Goal: Information Seeking & Learning: Learn about a topic

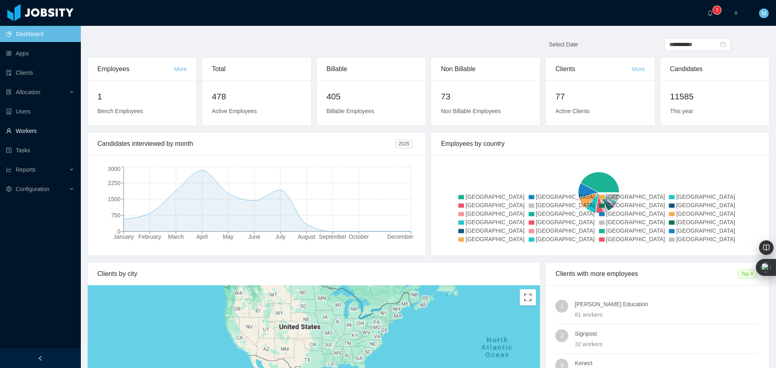
click at [29, 126] on link "Workers" at bounding box center [40, 131] width 68 height 16
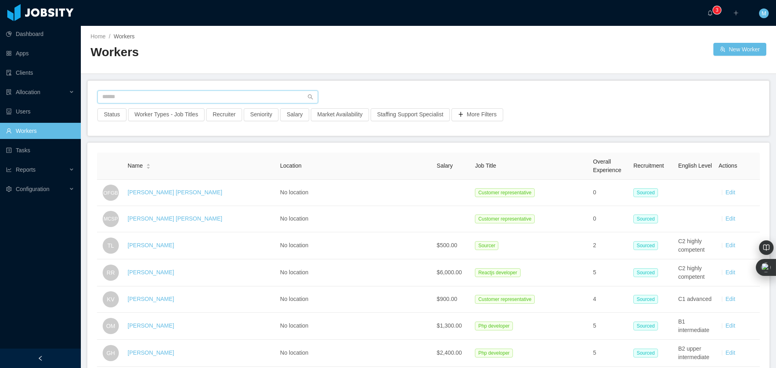
click at [181, 91] on input "text" at bounding box center [207, 96] width 221 height 13
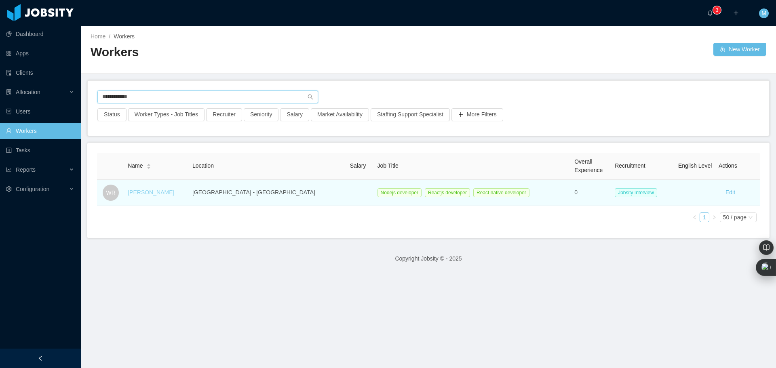
type input "**********"
click at [151, 193] on link "[PERSON_NAME]" at bounding box center [151, 192] width 46 height 6
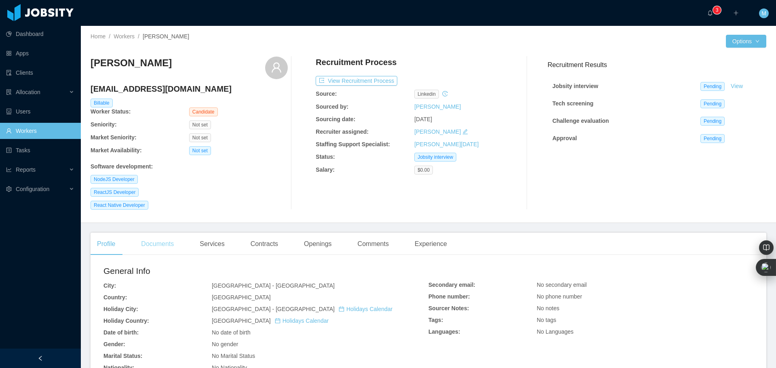
click at [162, 249] on div "Documents" at bounding box center [158, 244] width 46 height 23
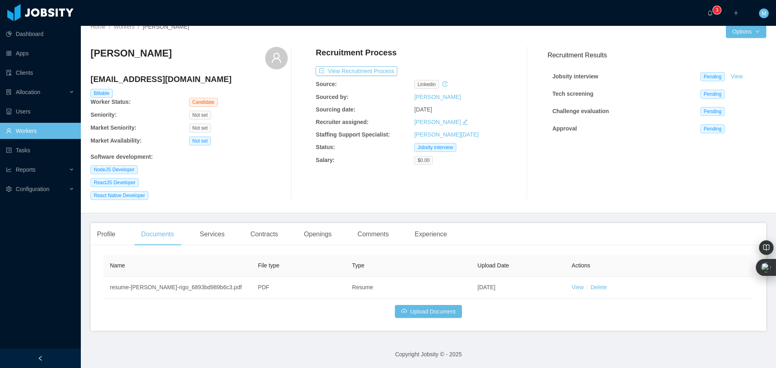
scroll to position [10, 0]
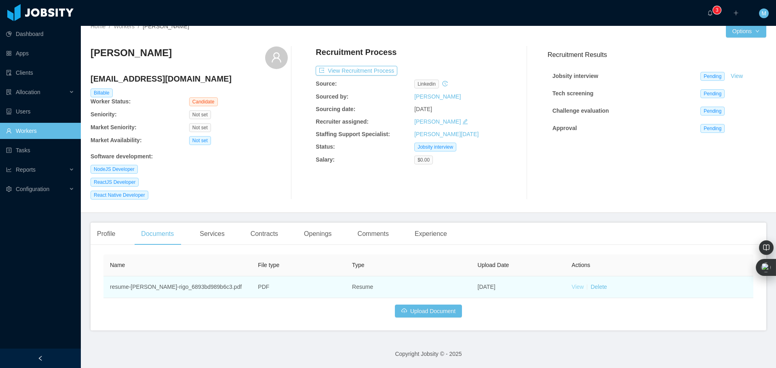
click at [572, 288] on link "View" at bounding box center [577, 287] width 12 height 6
click at [579, 288] on link "View" at bounding box center [577, 287] width 12 height 6
click at [224, 289] on td "resume-willian-rigo-willian-rigo_6893bd989b6c3.pdf" at bounding box center [177, 287] width 148 height 22
click at [577, 288] on link "View" at bounding box center [577, 287] width 12 height 6
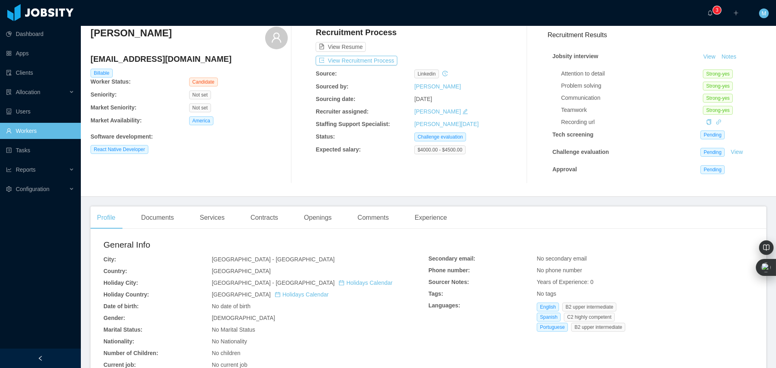
scroll to position [162, 0]
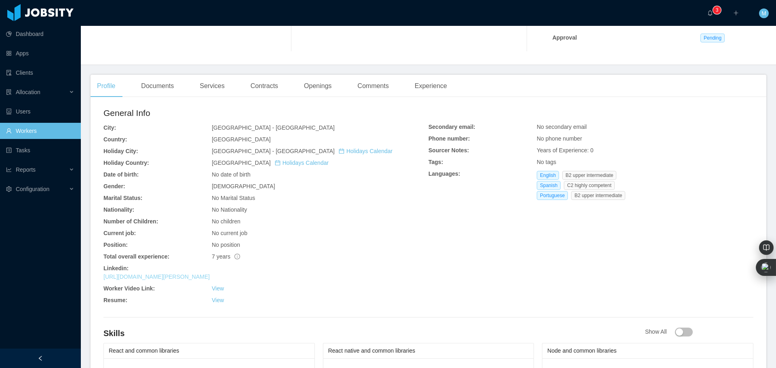
click at [191, 277] on link "https://www.linkedin.com/in/jeanpaul-rojasv" at bounding box center [156, 277] width 106 height 6
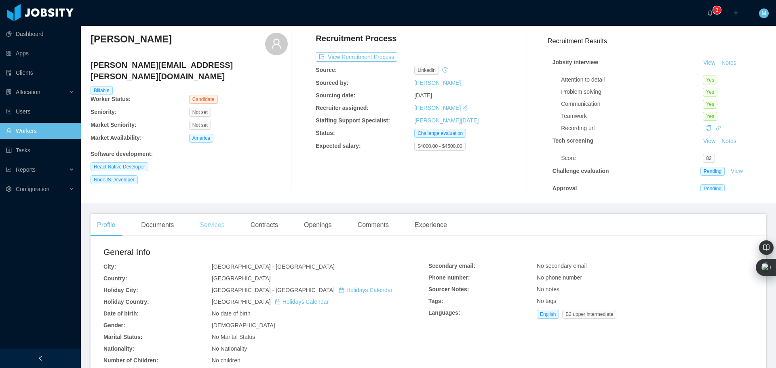
scroll to position [162, 0]
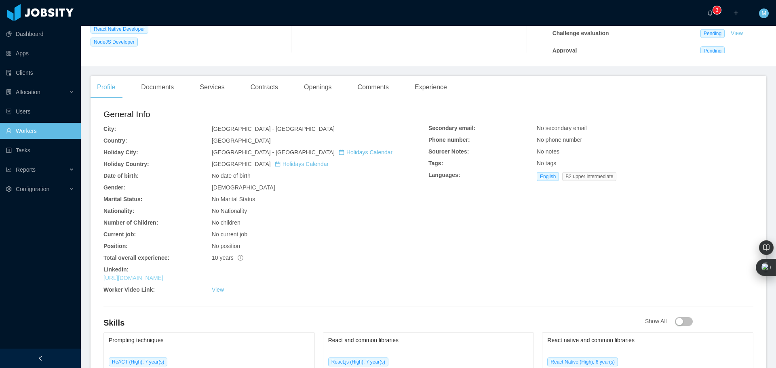
click at [163, 280] on link "https://www.linkedin.com/in/rafaelvfreitas" at bounding box center [133, 278] width 60 height 6
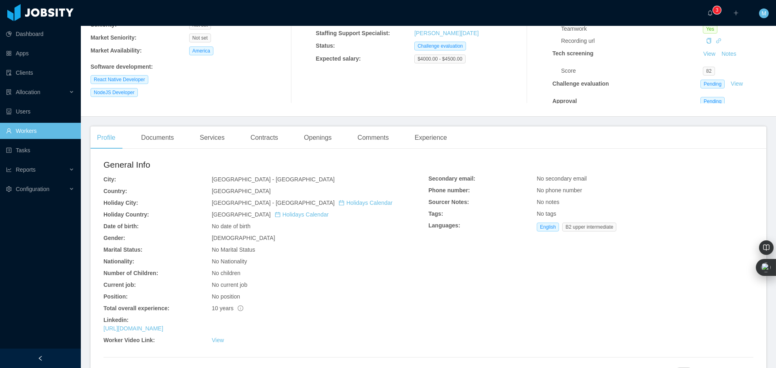
scroll to position [0, 0]
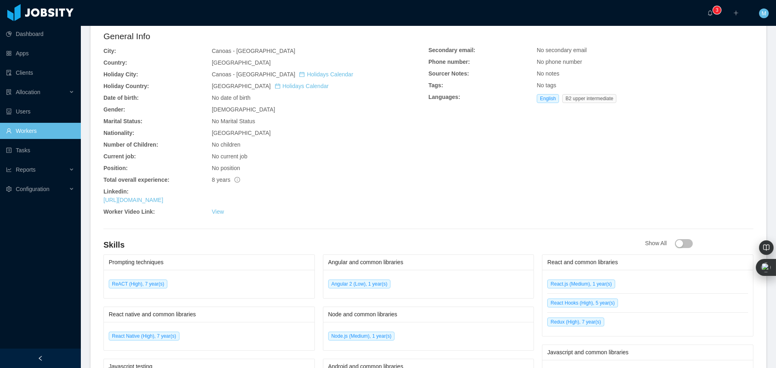
scroll to position [242, 0]
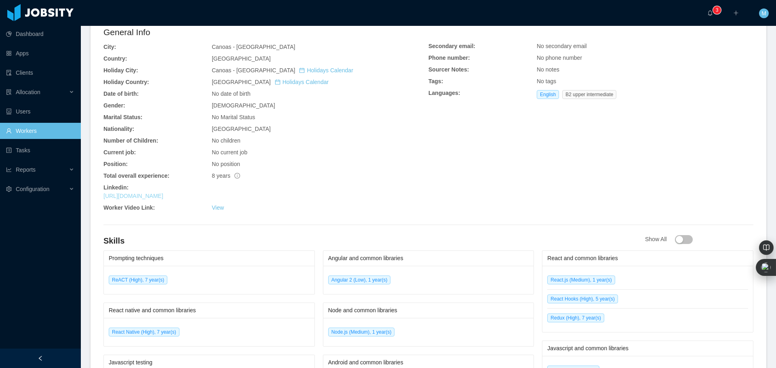
click at [163, 196] on link "https://www.linkedin.com/in/vinicius-schonardie-0b4601107" at bounding box center [133, 196] width 60 height 6
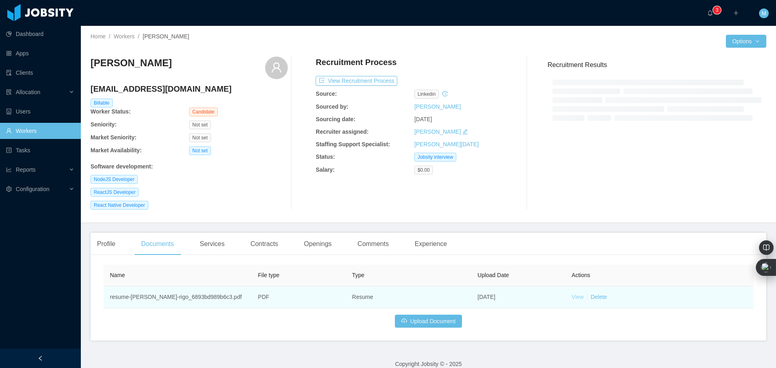
click at [572, 297] on link "View" at bounding box center [577, 297] width 12 height 6
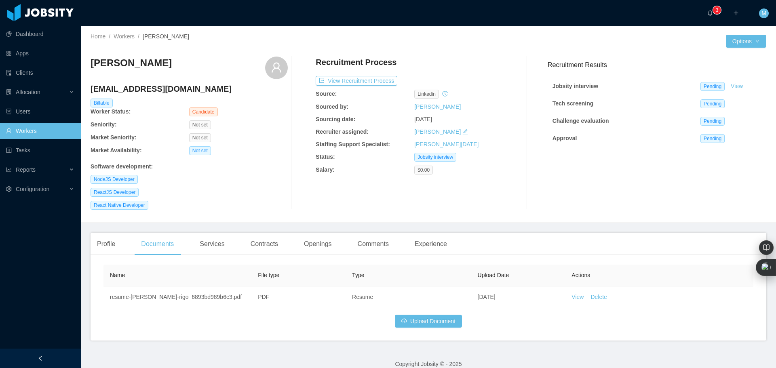
click at [29, 129] on link "Workers" at bounding box center [40, 131] width 68 height 16
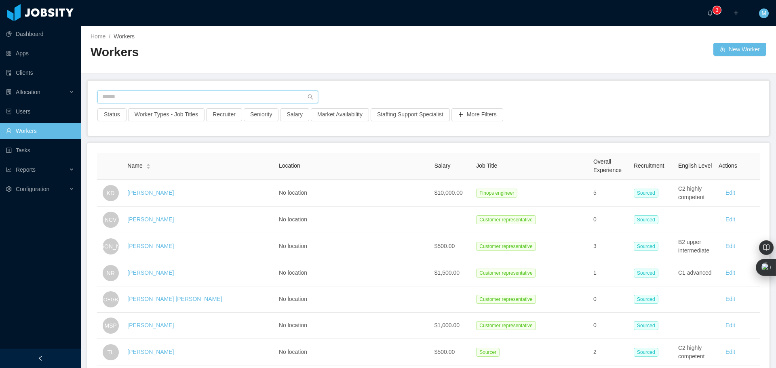
click at [164, 96] on input "text" at bounding box center [207, 96] width 221 height 13
paste input "**********"
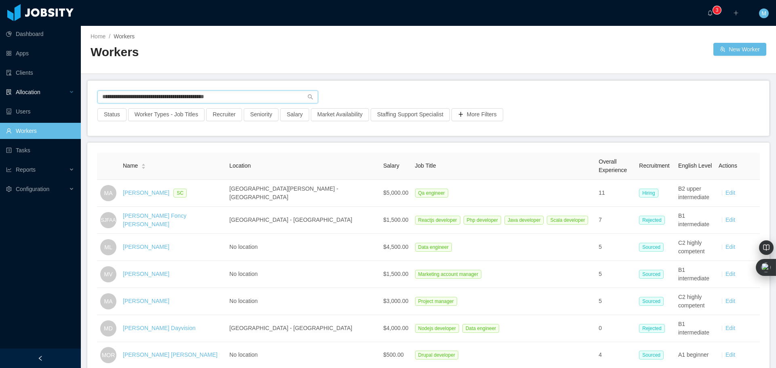
drag, startPoint x: 248, startPoint y: 96, endPoint x: 0, endPoint y: 90, distance: 248.1
click at [0, 90] on section "**********" at bounding box center [388, 184] width 776 height 368
paste input "*********"
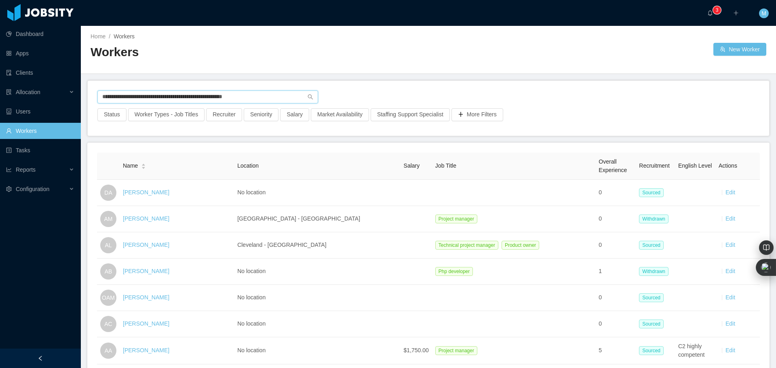
type input "**********"
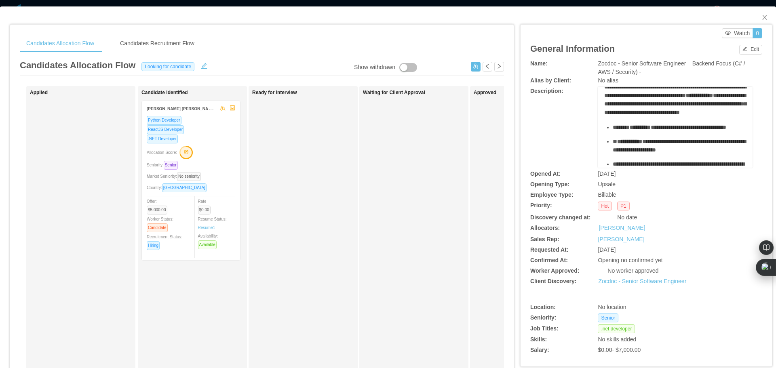
scroll to position [81, 0]
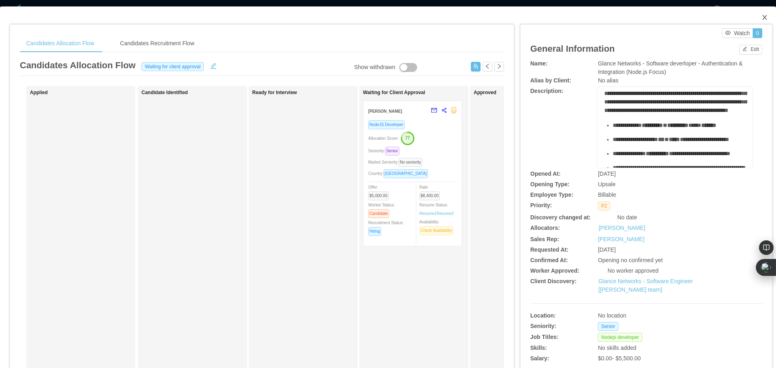
click at [761, 16] on icon "icon: close" at bounding box center [764, 17] width 6 height 6
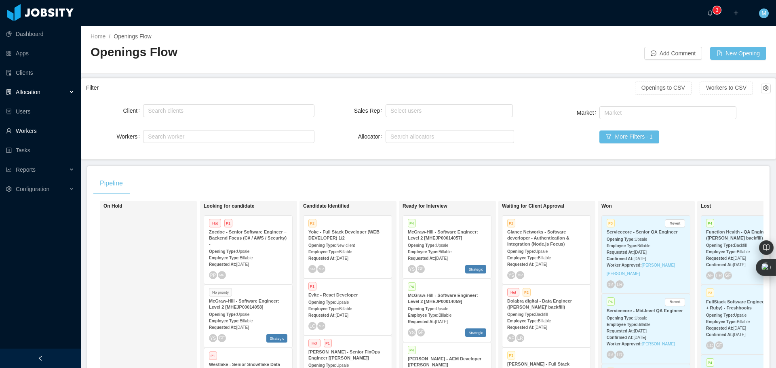
click at [29, 126] on link "Workers" at bounding box center [40, 131] width 68 height 16
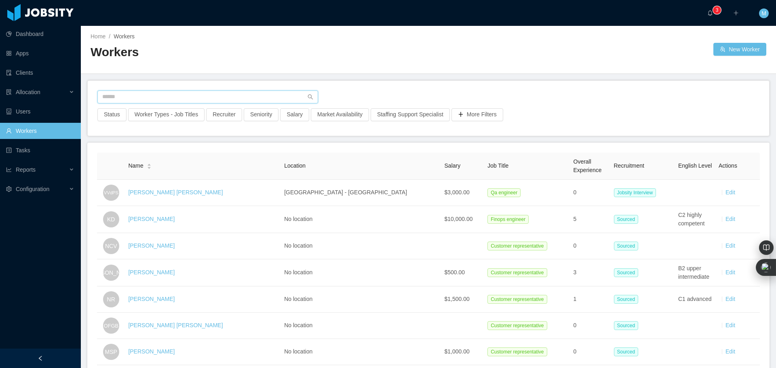
click at [238, 101] on input "text" at bounding box center [207, 96] width 221 height 13
paste input "**********"
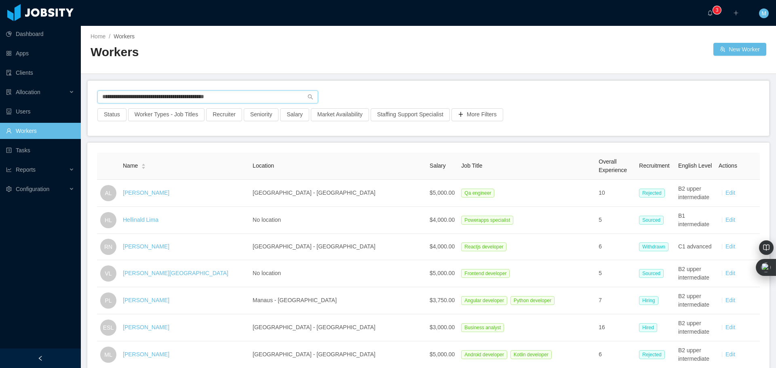
type input "**********"
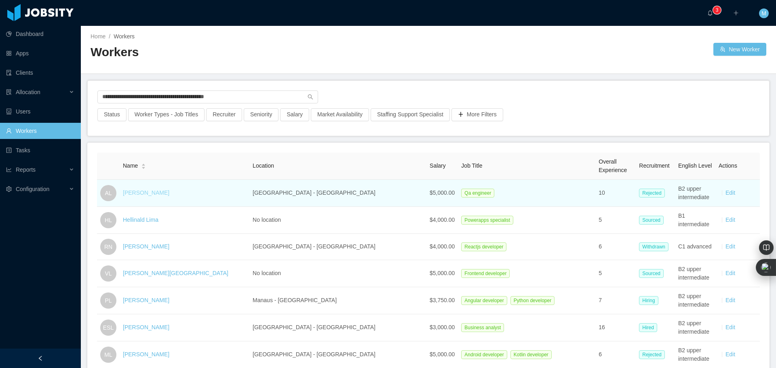
click at [148, 192] on link "Antonio Lima" at bounding box center [146, 192] width 46 height 6
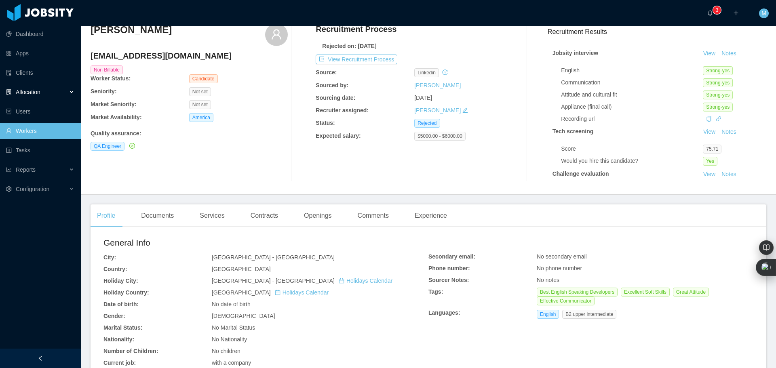
scroll to position [31, 0]
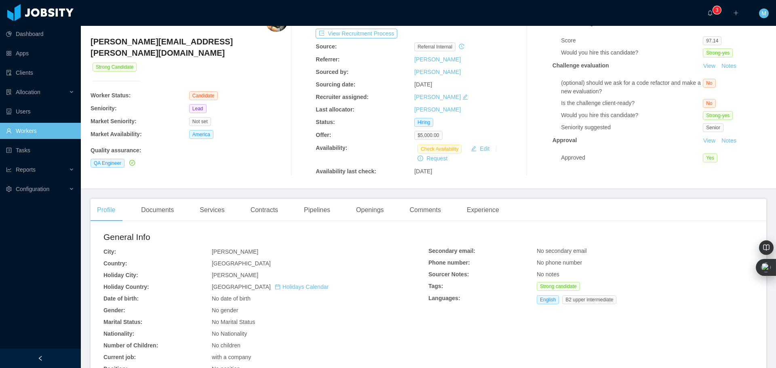
scroll to position [40, 0]
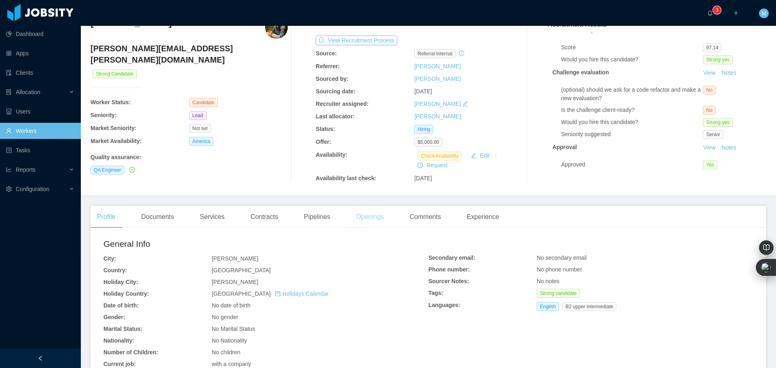
click at [362, 213] on div "Openings" at bounding box center [369, 217] width 41 height 23
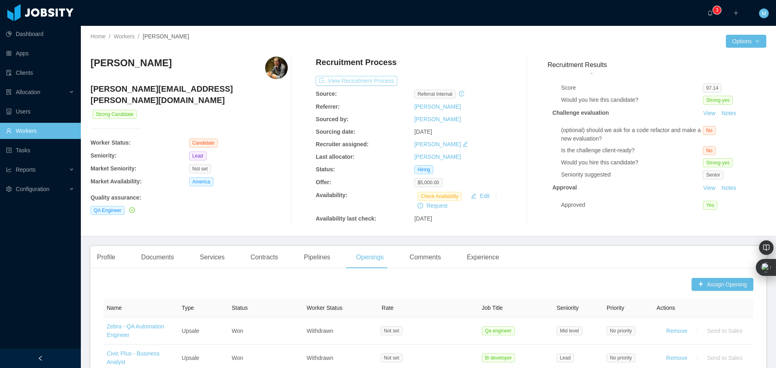
click at [363, 78] on button "View Recruitment Process" at bounding box center [357, 81] width 82 height 10
